Goal: Information Seeking & Learning: Learn about a topic

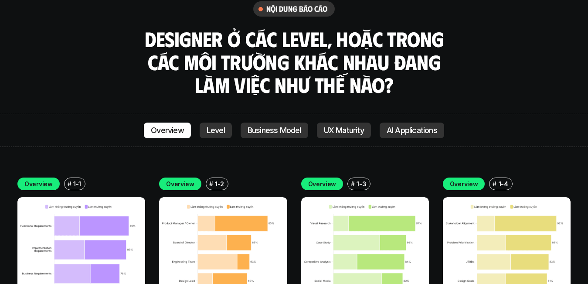
scroll to position [2438, 0]
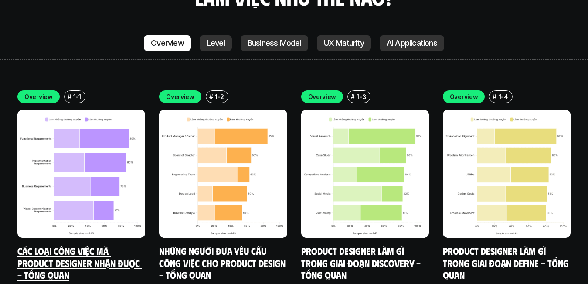
click at [59, 125] on img at bounding box center [81, 174] width 128 height 128
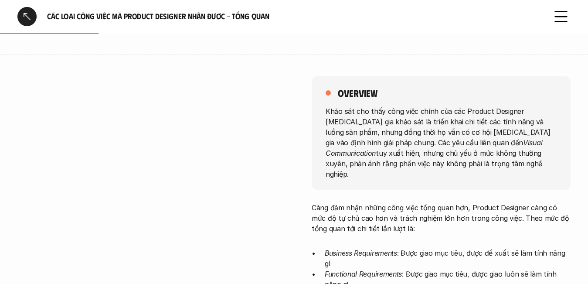
scroll to position [174, 0]
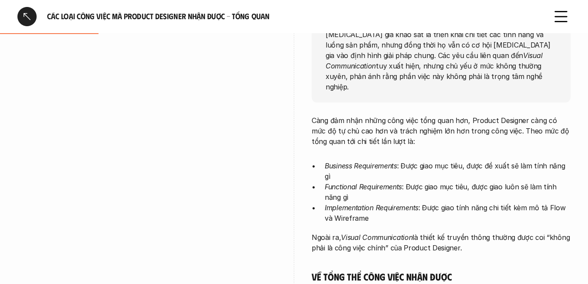
click at [366, 161] on em "Business Requirements" at bounding box center [361, 165] width 72 height 9
click at [337, 79] on p "Khảo sát cho thấy công việc chính của các Product Designer [MEDICAL_DATA] gia k…" at bounding box center [441, 54] width 231 height 73
drag, startPoint x: 327, startPoint y: 187, endPoint x: 348, endPoint y: 186, distance: 21.0
click at [346, 203] on em "Implementation Requirements" at bounding box center [372, 207] width 94 height 9
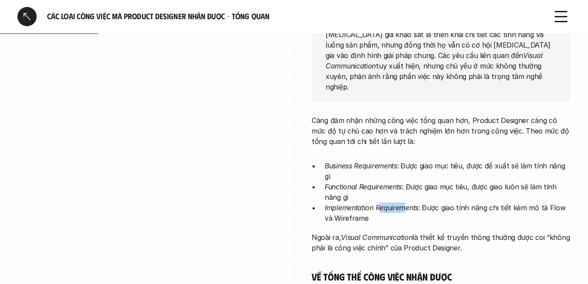
drag, startPoint x: 382, startPoint y: 186, endPoint x: 410, endPoint y: 184, distance: 28.0
click at [408, 203] on em "Implementation Requirements" at bounding box center [372, 207] width 94 height 9
drag, startPoint x: 440, startPoint y: 184, endPoint x: 527, endPoint y: 185, distance: 87.3
click at [518, 202] on p "Implementation Requirements : Được giao tính năng chi tiết kèm mô tả Flow và Wi…" at bounding box center [448, 212] width 246 height 21
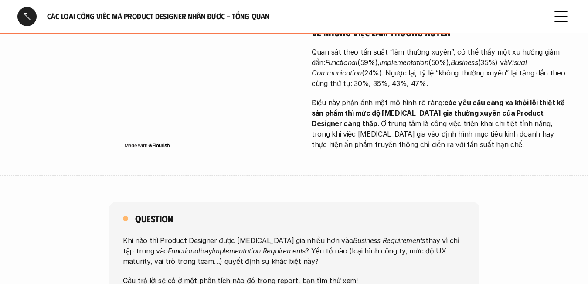
scroll to position [523, 0]
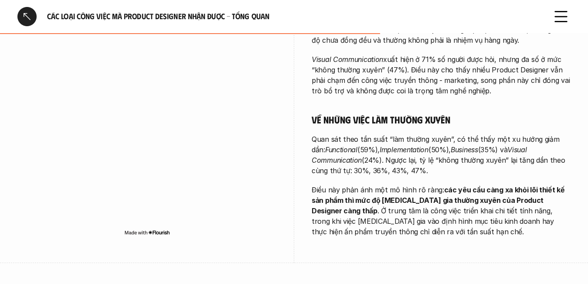
click at [333, 145] on em "Functional" at bounding box center [341, 149] width 32 height 9
click at [381, 145] on em "Implementation" at bounding box center [404, 149] width 49 height 9
click at [331, 134] on p "Quan sát theo tần suất “làm thường xuyên”, có thể thấy một xu hướng giảm dần: F…" at bounding box center [441, 155] width 259 height 42
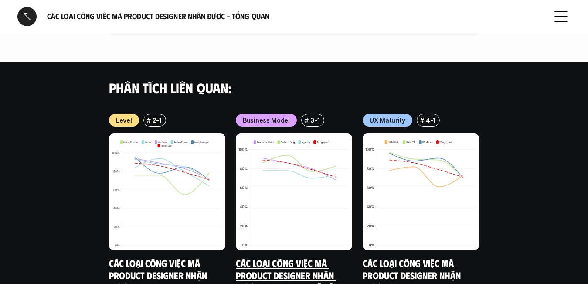
scroll to position [1008, 0]
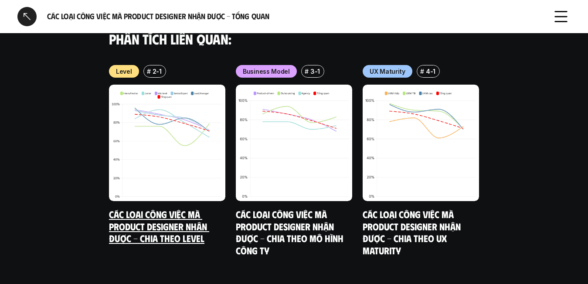
click at [130, 208] on link "Các loại công việc mà Product Designer nhận được - Chia theo Level" at bounding box center [159, 226] width 100 height 36
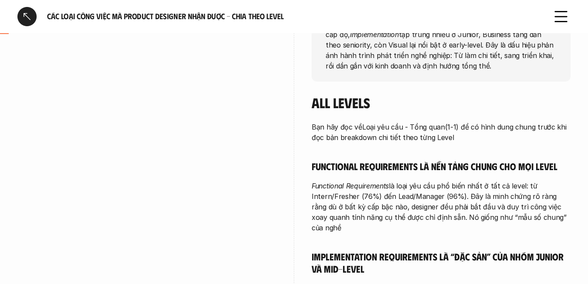
scroll to position [87, 0]
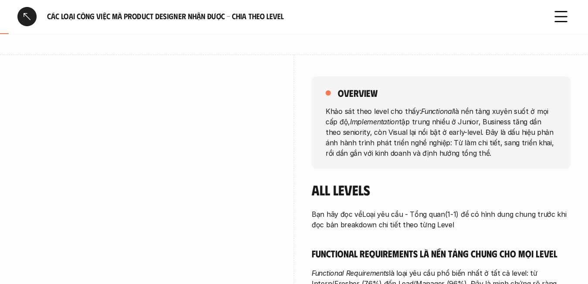
click at [31, 67] on div at bounding box center [146, 215] width 259 height 320
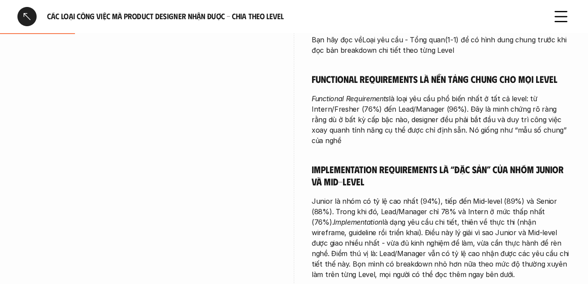
scroll to position [349, 0]
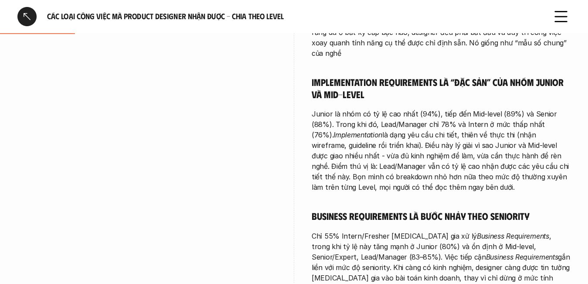
click at [333, 78] on h5 "Implementation Requirements là “đặc sản” của nhóm Junior và Mid-level" at bounding box center [441, 88] width 259 height 24
click at [331, 71] on div "Bạn hãy đọc về Loại yêu cầu - Tổng quan (1-1) để có hình dung chung trước khi đ…" at bounding box center [441, 166] width 259 height 438
click at [328, 67] on div "Bạn hãy đọc về Loại yêu cầu - Tổng quan (1-1) để có hình dung chung trước khi đ…" at bounding box center [441, 166] width 259 height 438
drag, startPoint x: 410, startPoint y: 172, endPoint x: 416, endPoint y: 180, distance: 9.6
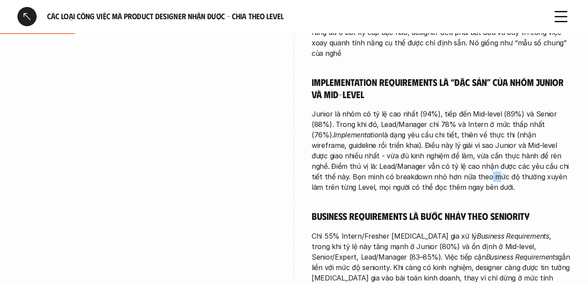
click at [416, 179] on p "Junior là nhóm có tỷ lệ cao nhất (94%), tiếp đến Mid-level (89%) và Senior (88%…" at bounding box center [441, 151] width 259 height 84
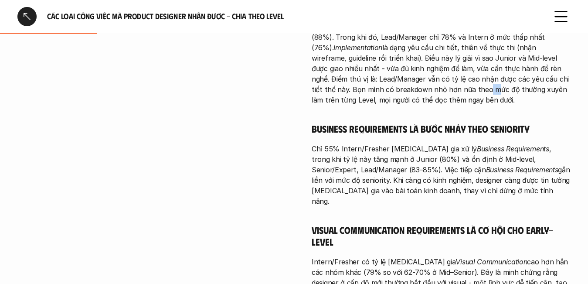
scroll to position [523, 0]
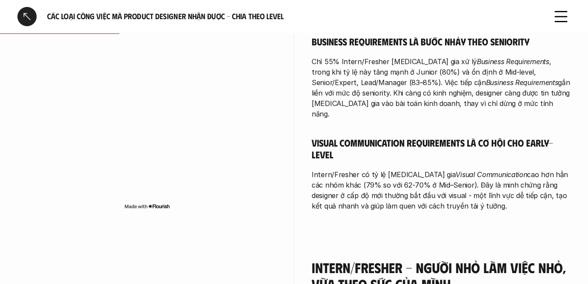
click at [365, 102] on p "Chỉ 55% Intern/Fresher [MEDICAL_DATA] gia xử lý Business Requirements , trong k…" at bounding box center [441, 87] width 259 height 63
click at [532, 137] on h5 "Visual Communication Requirements là cơ hội cho early-level" at bounding box center [441, 149] width 259 height 24
click at [534, 137] on h5 "Visual Communication Requirements là cơ hội cho early-level" at bounding box center [441, 149] width 259 height 24
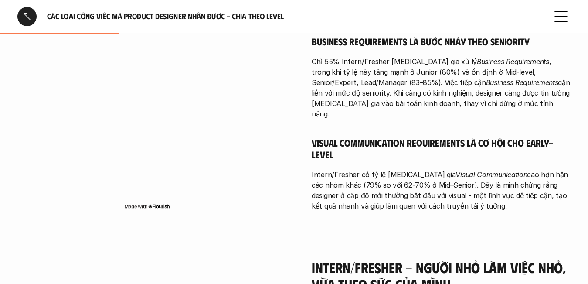
click at [315, 91] on p "Chỉ 55% Intern/Fresher [MEDICAL_DATA] gia xử lý Business Requirements , trong k…" at bounding box center [441, 87] width 259 height 63
click at [511, 169] on p "Intern/Fresher có tỷ lệ [MEDICAL_DATA] gia Visual Communication cao hơn hẳn các…" at bounding box center [441, 190] width 259 height 42
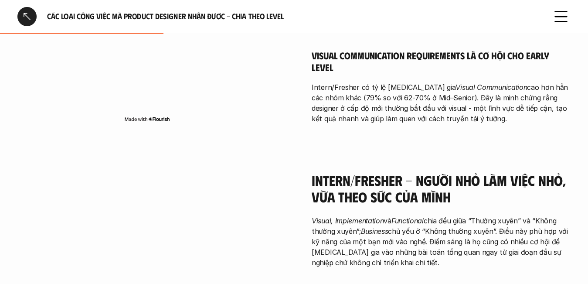
scroll to position [698, 0]
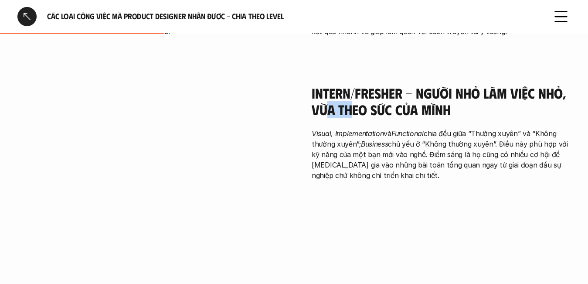
drag, startPoint x: 325, startPoint y: 100, endPoint x: 386, endPoint y: 99, distance: 61.5
click at [355, 99] on h4 "Intern/Fresher - Người nhỏ làm việc nhỏ, vừa theo sức của mình" at bounding box center [441, 102] width 259 height 34
click at [523, 186] on div "Intern/Fresher - Người nhỏ làm việc nhỏ, vừa theo sức của mình Visual, Implemen…" at bounding box center [441, 135] width 259 height 144
click at [510, 137] on p "Visual, Implementation và Functional chia đều giữa “Thường xuyên” và “Không thư…" at bounding box center [441, 154] width 259 height 52
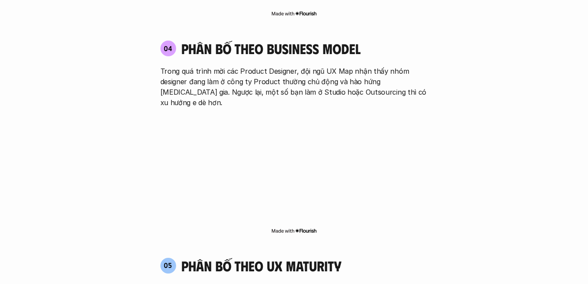
scroll to position [1919, 0]
